Goal: Navigation & Orientation: Find specific page/section

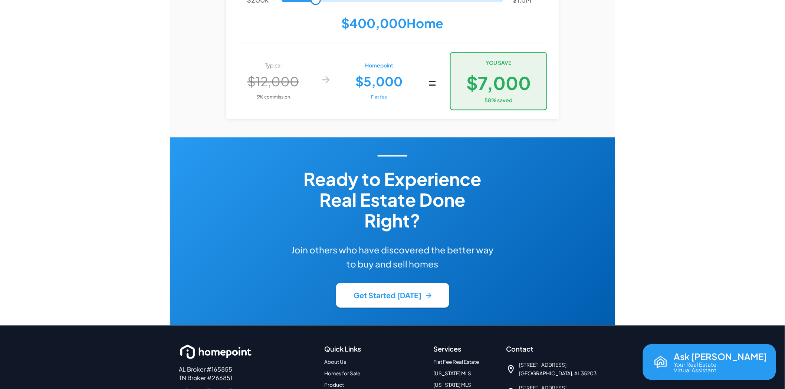
scroll to position [1626, 0]
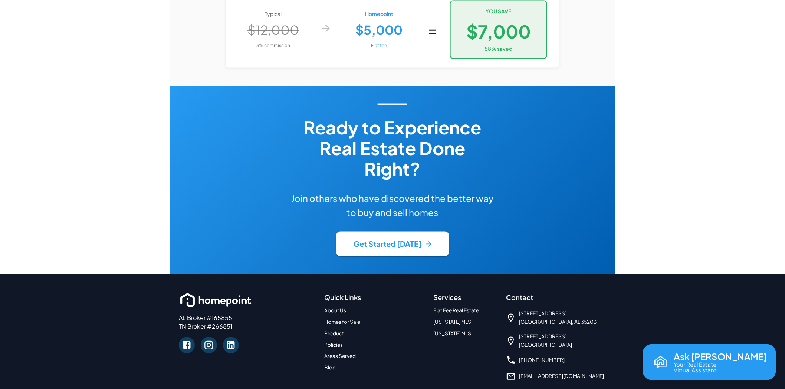
click at [339, 342] on link "Policies" at bounding box center [333, 345] width 19 height 6
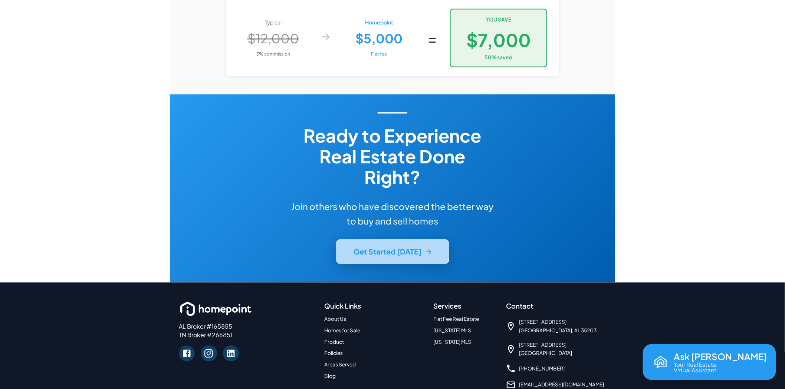
click at [388, 240] on button "Get Started [DATE]" at bounding box center [392, 252] width 113 height 25
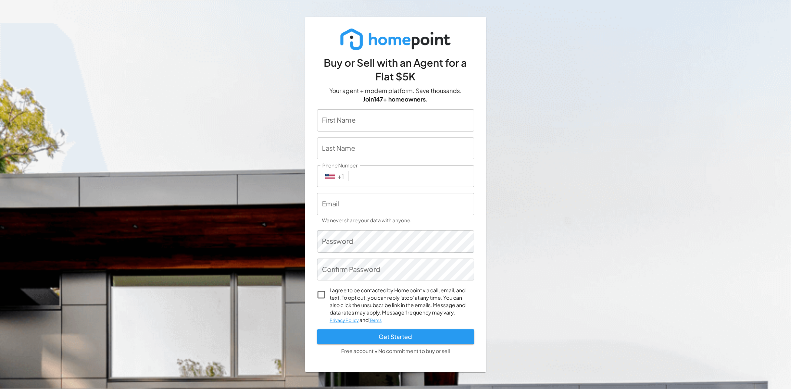
click at [582, 139] on div "Buy or Sell with an Agent for a Flat $5K Your agent + modern platform. Save tho…" at bounding box center [395, 194] width 791 height 389
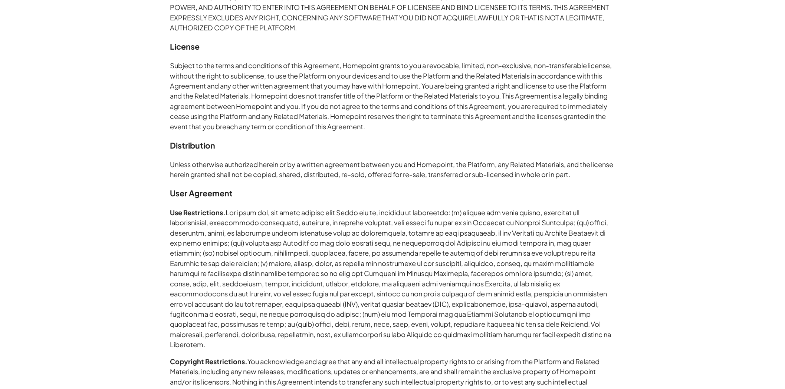
scroll to position [123, 0]
